Goal: Check status

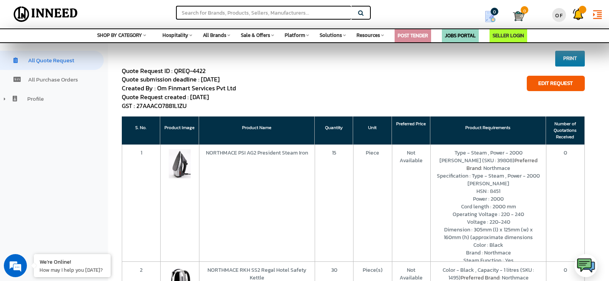
click at [570, 60] on button "Print" at bounding box center [570, 59] width 30 height 16
click at [409, 99] on div "Quote Request ID : QREQ-4422 Quote submission deadline : [DATE] Created By : Om…" at bounding box center [353, 88] width 463 height 44
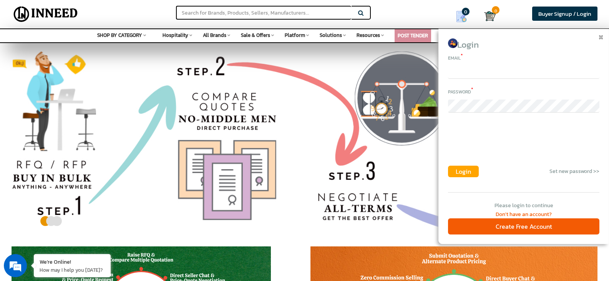
type input "[EMAIL_ADDRESS][DOMAIN_NAME]"
click at [460, 173] on span "Login" at bounding box center [462, 171] width 15 height 9
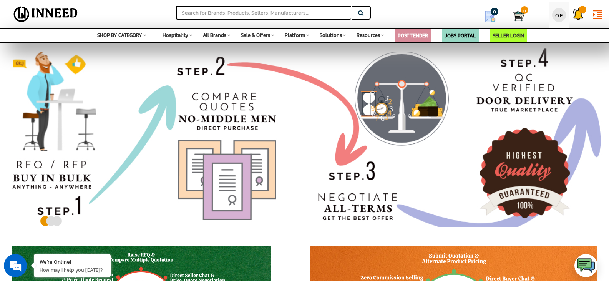
click at [556, 13] on div "OF" at bounding box center [559, 15] width 14 height 14
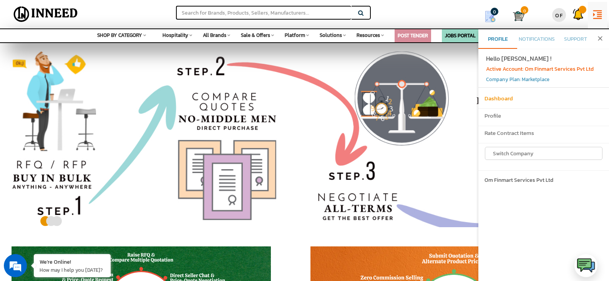
click at [498, 99] on h6 "Dashboard" at bounding box center [543, 98] width 118 height 7
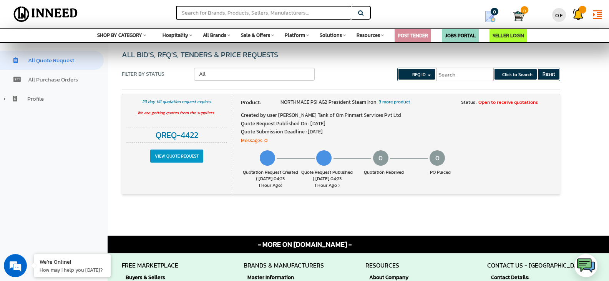
click at [176, 156] on input "View Quote Request" at bounding box center [176, 155] width 53 height 13
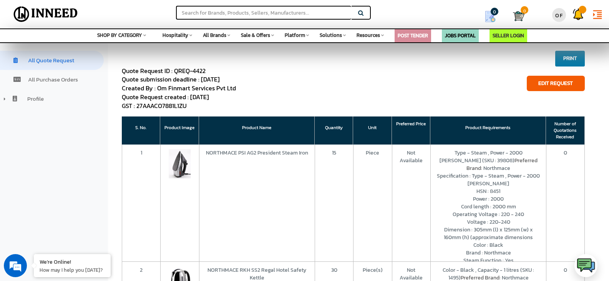
click at [572, 60] on button "Print" at bounding box center [570, 59] width 30 height 16
